Goal: Task Accomplishment & Management: Use online tool/utility

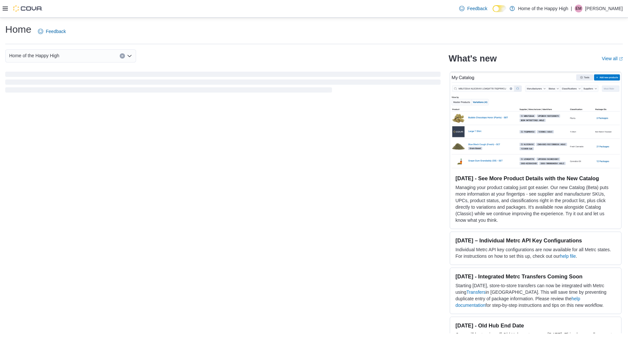
click at [8, 1] on div at bounding box center [23, 8] width 40 height 17
click at [7, 9] on icon at bounding box center [5, 9] width 5 height 4
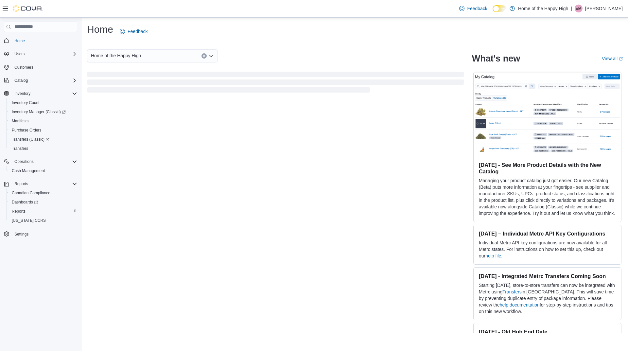
click at [28, 210] on div "Reports" at bounding box center [43, 211] width 68 height 8
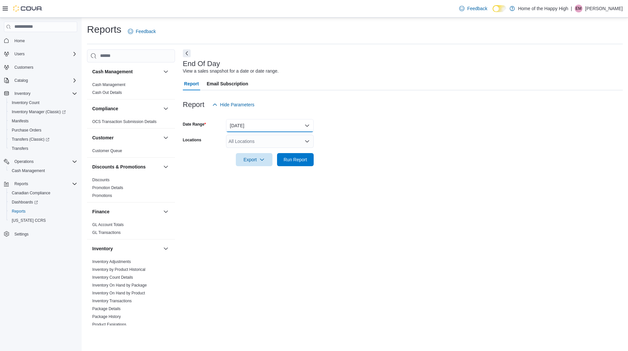
click at [276, 122] on button "[DATE]" at bounding box center [270, 125] width 88 height 13
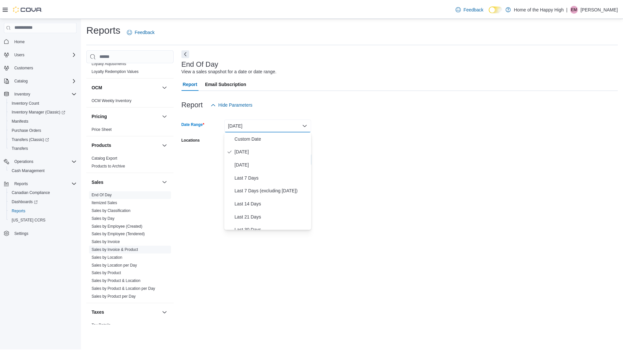
scroll to position [336, 0]
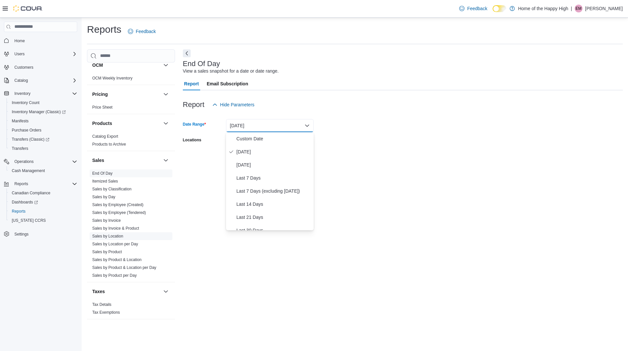
click at [113, 237] on link "Sales by Location" at bounding box center [107, 236] width 31 height 5
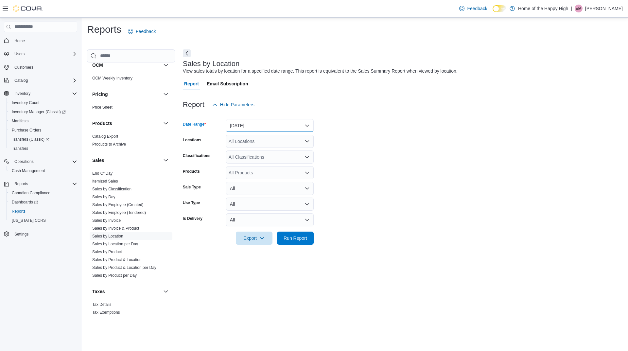
click at [271, 128] on button "[DATE]" at bounding box center [270, 125] width 88 height 13
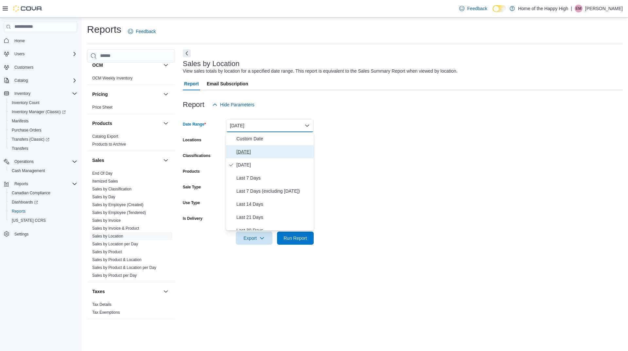
click at [268, 155] on span "[DATE]" at bounding box center [273, 152] width 75 height 8
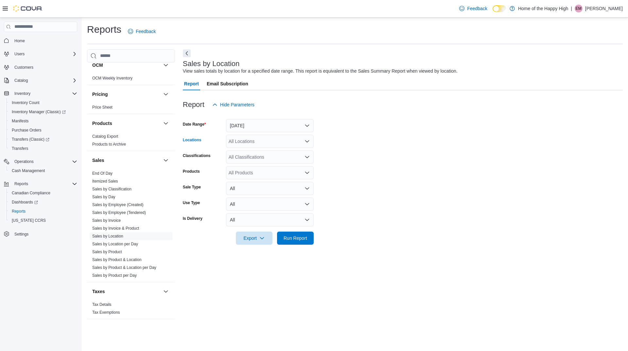
click at [267, 140] on div "All Locations" at bounding box center [270, 141] width 88 height 13
type input "****"
click at [293, 155] on span "Orillia - Mississauga St - Friendly Stranger" at bounding box center [296, 152] width 86 height 7
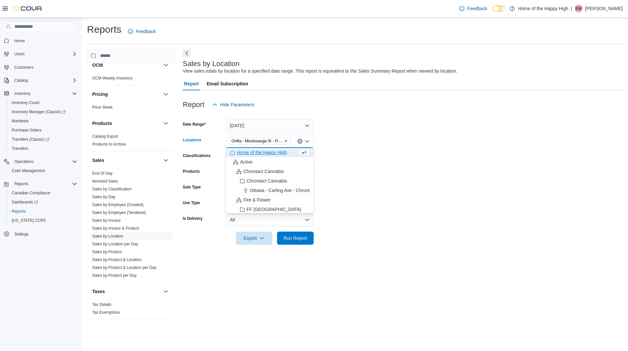
click at [329, 140] on form "Date Range [DATE] Locations [GEOGRAPHIC_DATA] - [GEOGRAPHIC_DATA] St - Friendly…" at bounding box center [403, 177] width 440 height 133
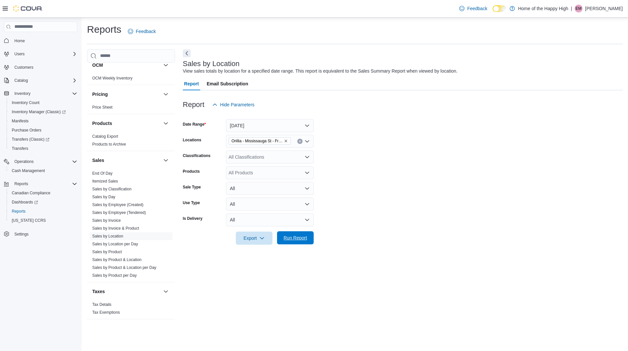
click at [301, 235] on span "Run Report" at bounding box center [296, 238] width 24 height 7
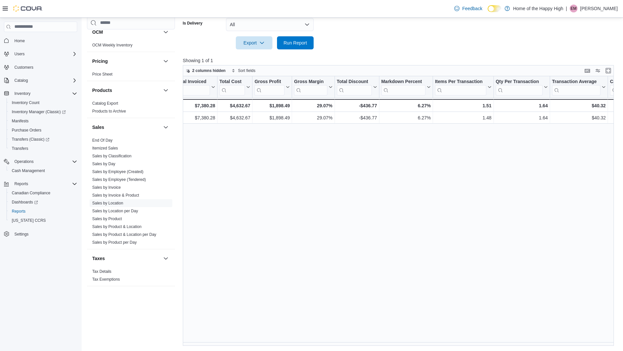
scroll to position [0, 374]
click at [120, 217] on link "Sales by Product" at bounding box center [107, 219] width 30 height 5
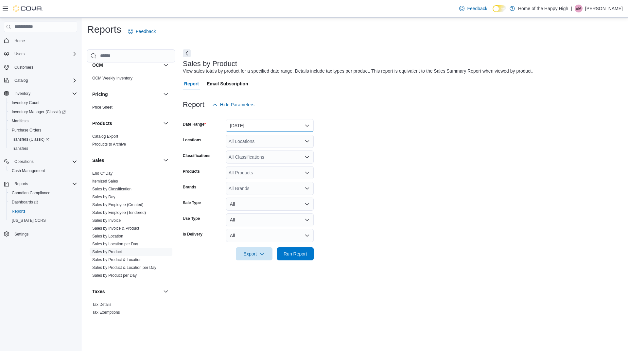
click at [269, 124] on button "[DATE]" at bounding box center [270, 125] width 88 height 13
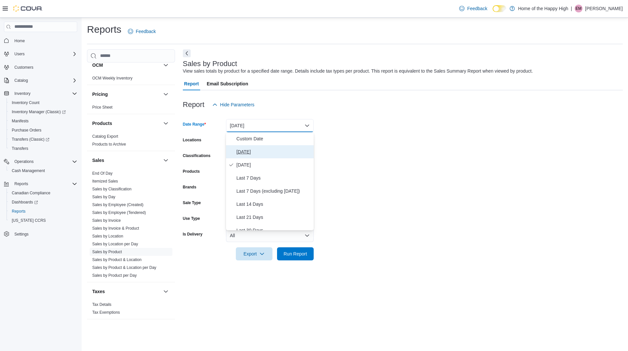
click at [268, 147] on button "[DATE]" at bounding box center [270, 151] width 88 height 13
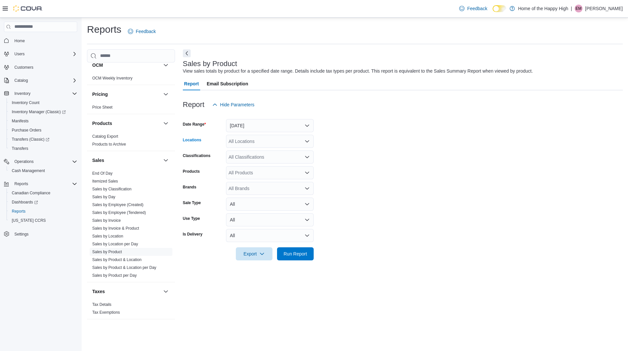
drag, startPoint x: 266, startPoint y: 142, endPoint x: 270, endPoint y: 137, distance: 5.6
click at [266, 141] on div "All Locations" at bounding box center [270, 141] width 88 height 13
type input "****"
click at [274, 151] on span "Orillia - Mississauga St - Friendly Stranger" at bounding box center [296, 152] width 86 height 7
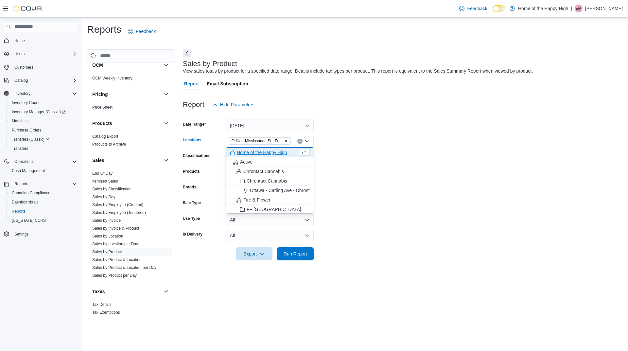
drag, startPoint x: 432, startPoint y: 153, endPoint x: 272, endPoint y: 254, distance: 189.5
click at [430, 153] on form "Date Range [DATE] Locations [GEOGRAPHIC_DATA] - [GEOGRAPHIC_DATA] St - Friendly…" at bounding box center [403, 185] width 440 height 149
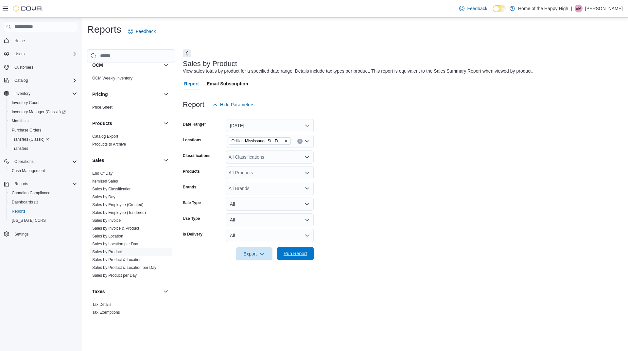
click at [288, 248] on span "Run Report" at bounding box center [295, 253] width 29 height 13
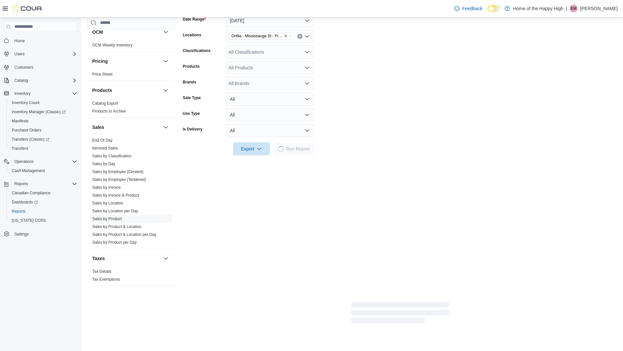
scroll to position [131, 0]
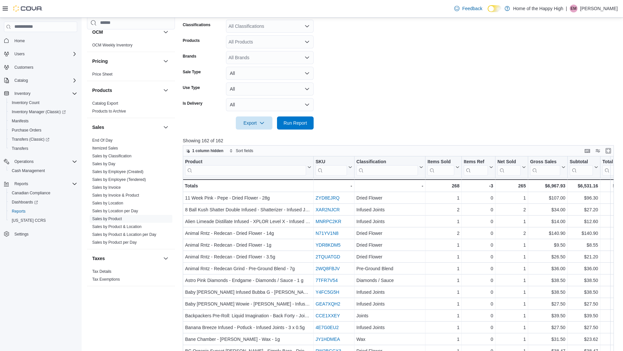
drag, startPoint x: 187, startPoint y: 11, endPoint x: 615, endPoint y: 7, distance: 428.5
click at [615, 7] on p "[PERSON_NAME]" at bounding box center [599, 9] width 38 height 8
click at [582, 66] on span "Sign Out" at bounding box center [576, 65] width 18 height 7
